Goal: Transaction & Acquisition: Subscribe to service/newsletter

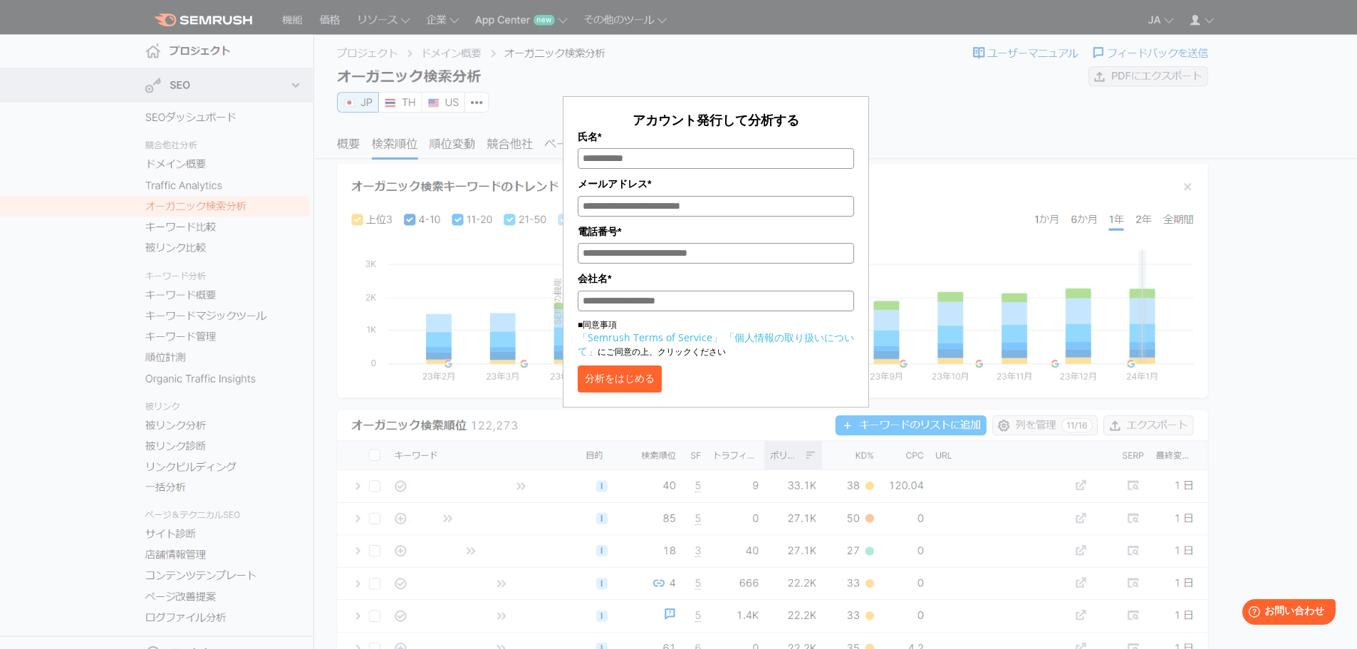
click at [622, 213] on input "メールアドレス*" at bounding box center [715, 206] width 276 height 21
click at [679, 152] on input "氏名*" at bounding box center [715, 158] width 276 height 21
click at [690, 207] on input "メールアドレス*" at bounding box center [715, 206] width 276 height 21
click at [816, 344] on link "「個人情報の取り扱いについて」" at bounding box center [715, 343] width 276 height 27
